Goal: Manage account settings

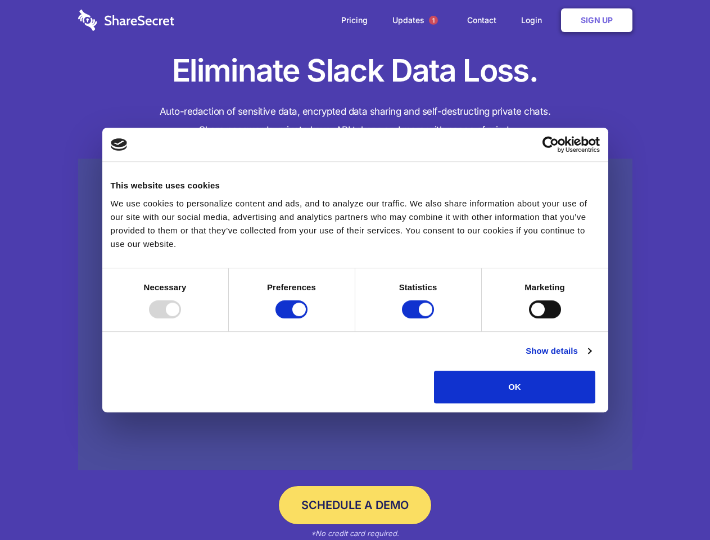
click at [181, 318] on div at bounding box center [165, 309] width 32 height 18
click at [308, 318] on input "Preferences" at bounding box center [292, 309] width 32 height 18
checkbox input "false"
click at [420, 318] on input "Statistics" at bounding box center [418, 309] width 32 height 18
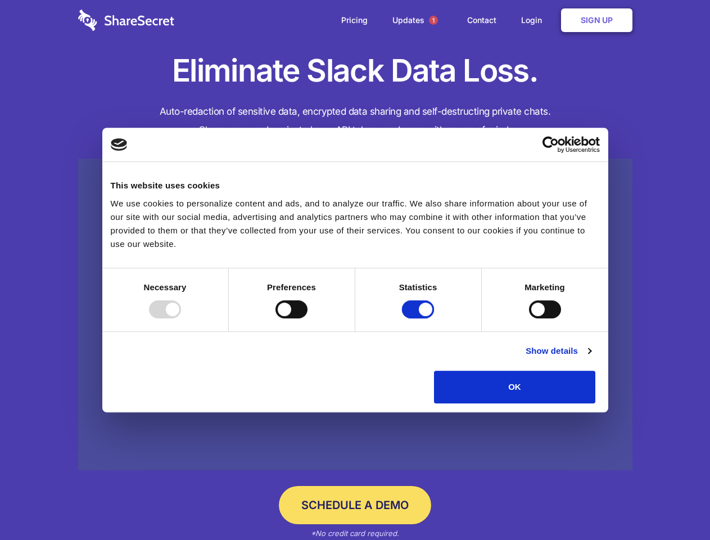
checkbox input "false"
click at [529, 318] on input "Marketing" at bounding box center [545, 309] width 32 height 18
checkbox input "true"
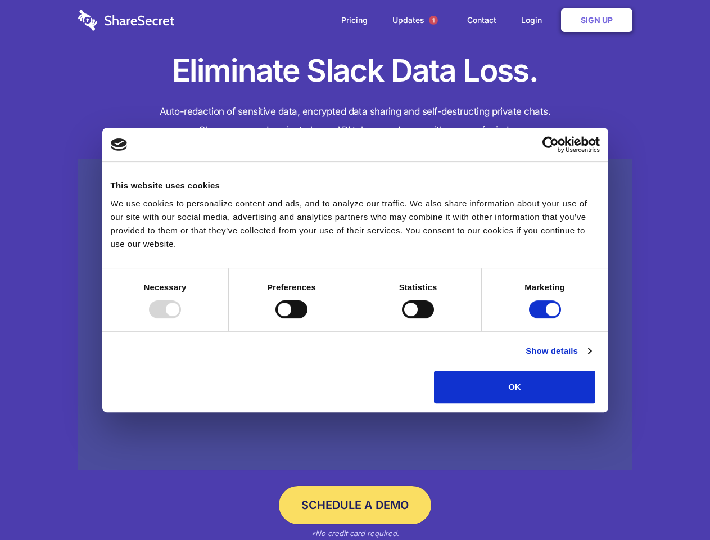
click at [591, 358] on link "Show details" at bounding box center [558, 350] width 65 height 13
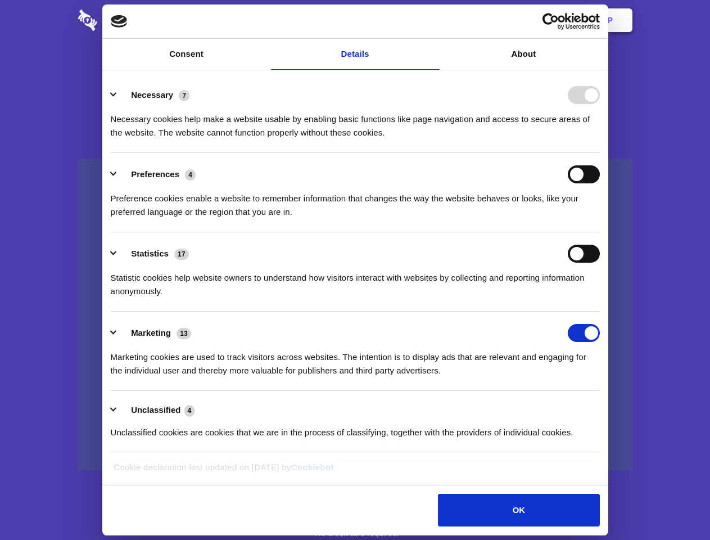
click at [600, 232] on li "Preferences 4 Preference cookies enable a website to remember information that …" at bounding box center [355, 192] width 489 height 79
